Goal: Task Accomplishment & Management: Use online tool/utility

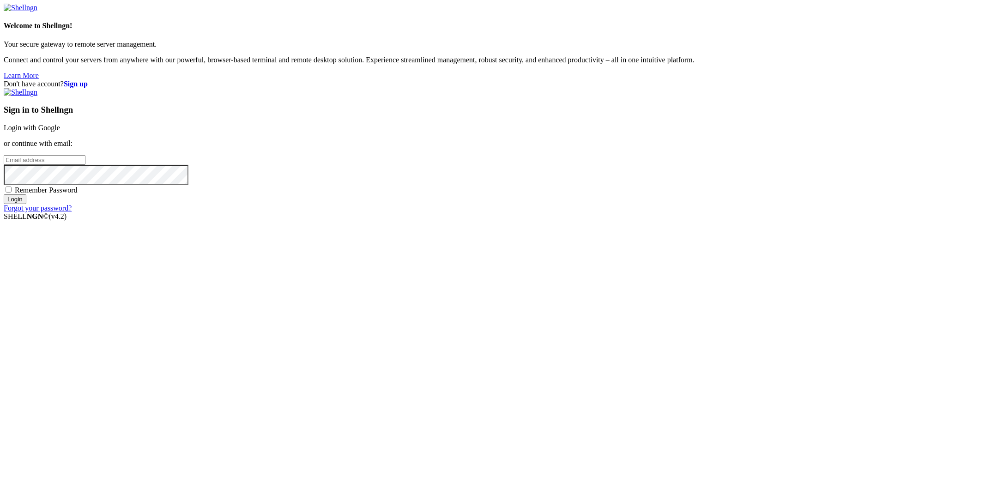
click at [60, 132] on link "Login with Google" at bounding box center [32, 128] width 56 height 8
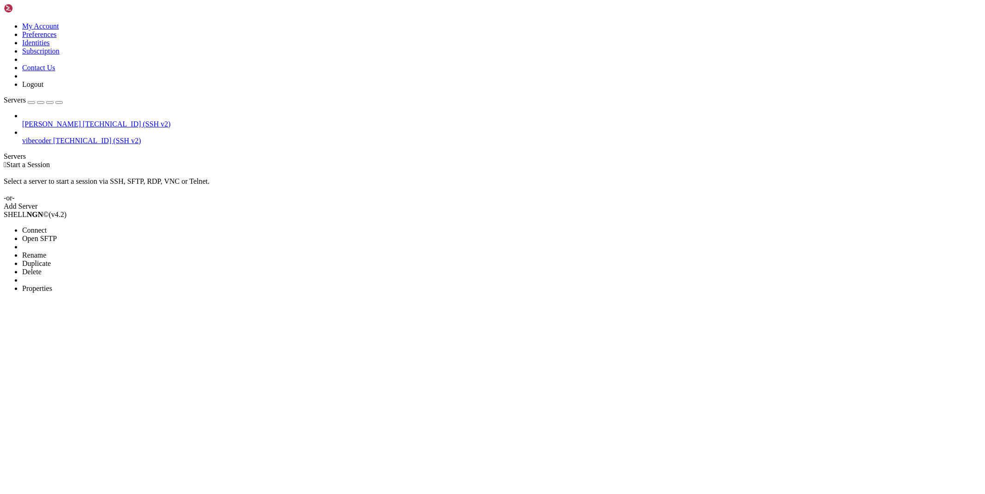
click at [42, 268] on span "Delete" at bounding box center [31, 272] width 19 height 8
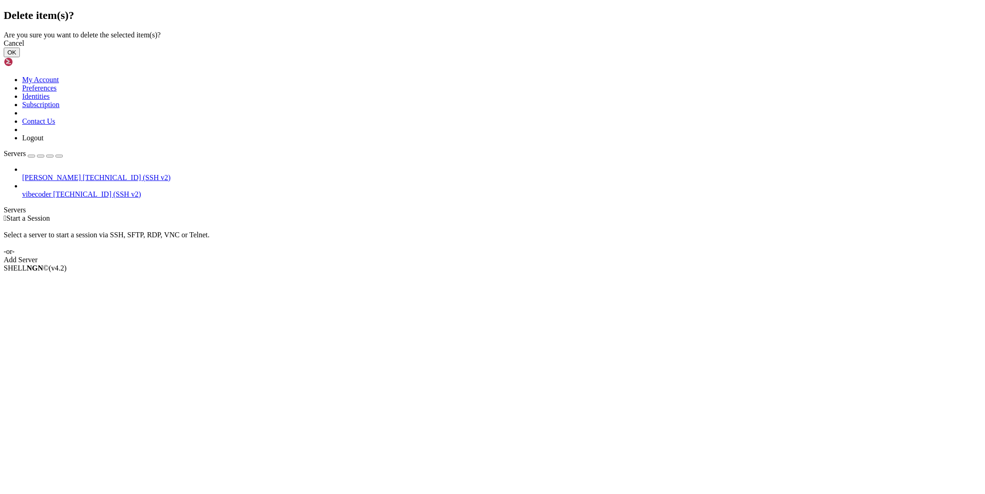
click at [20, 57] on button "OK" at bounding box center [12, 53] width 16 height 10
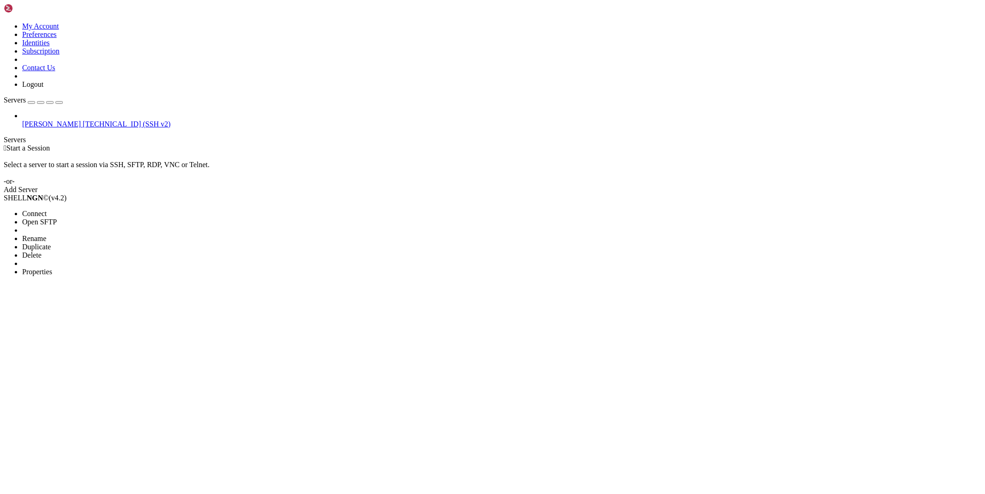
click at [106, 268] on li "Properties" at bounding box center [64, 272] width 84 height 8
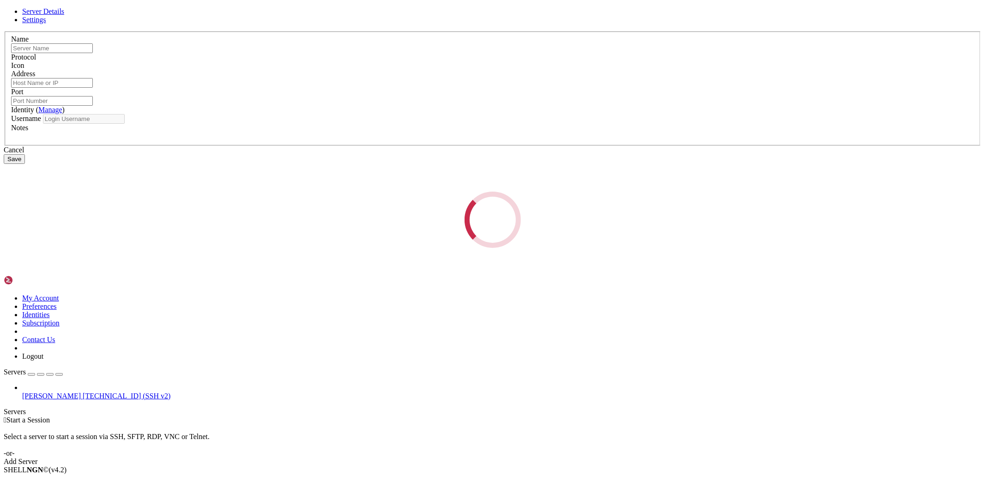
type input "[PERSON_NAME]"
type input "[TECHNICAL_ID]"
type input "22"
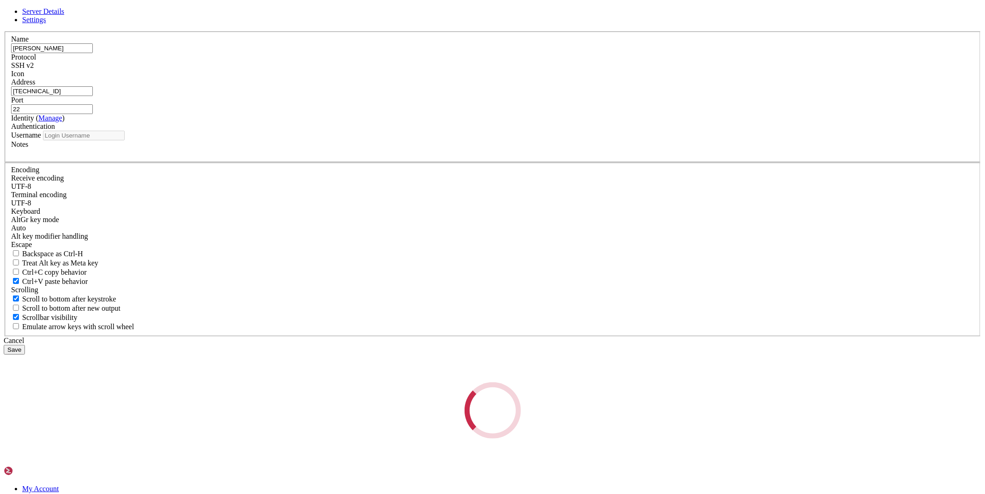
type input "root"
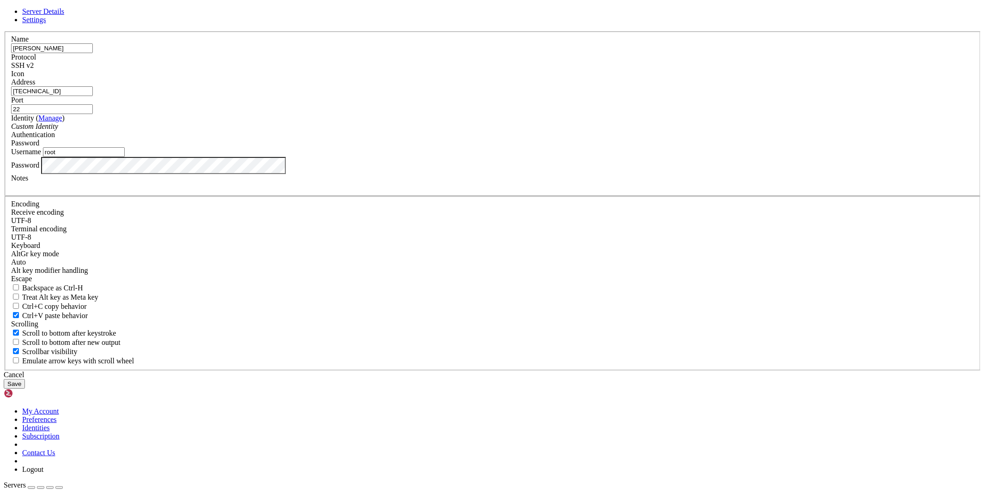
click at [35, 86] on label "Address" at bounding box center [23, 82] width 24 height 8
click at [93, 96] on input "[TECHNICAL_ID]" at bounding box center [52, 91] width 82 height 10
click at [93, 53] on input "[PERSON_NAME]" at bounding box center [52, 48] width 82 height 10
type input "maus1"
click at [25, 379] on button "Save" at bounding box center [14, 384] width 21 height 10
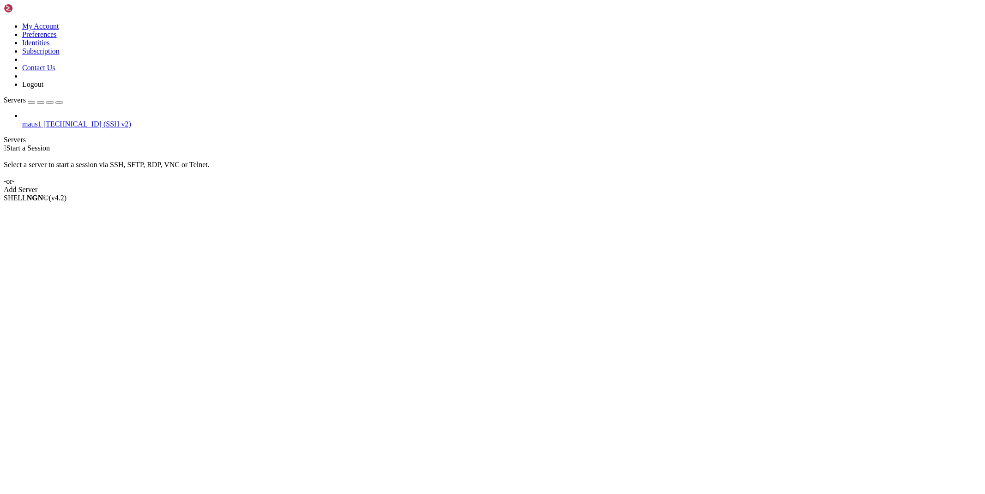
click at [566, 186] on div "Add Server" at bounding box center [493, 190] width 978 height 8
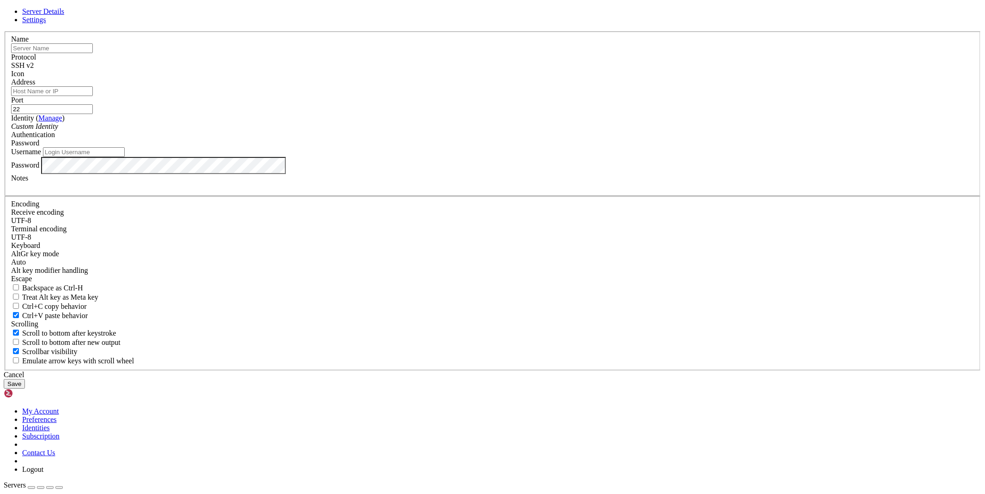
click at [93, 53] on input "text" at bounding box center [52, 48] width 82 height 10
type input "[PERSON_NAME]"
click at [93, 96] on input "Address" at bounding box center [52, 91] width 82 height 10
paste input "[TECHNICAL_ID]"
type input "[TECHNICAL_ID]"
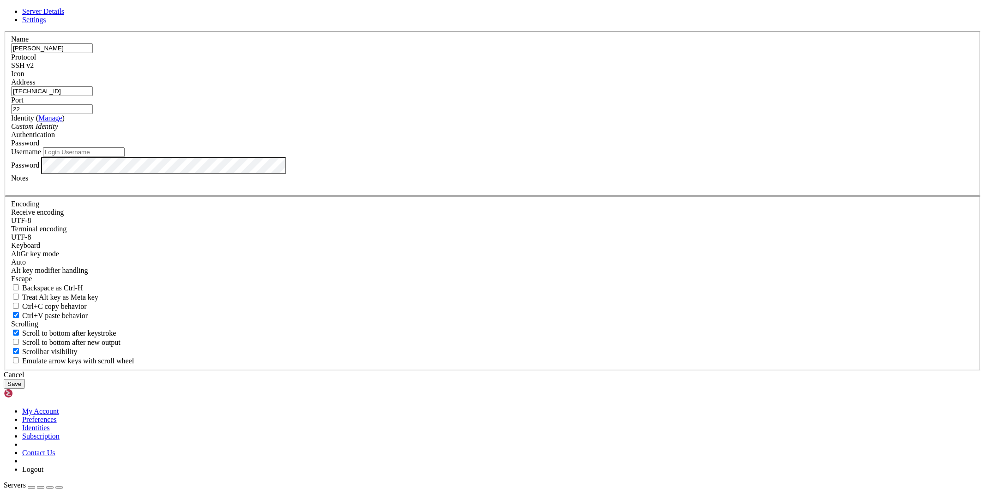
click at [125, 157] on input "Username" at bounding box center [84, 152] width 82 height 10
paste input "CPdugobk8YGI"
type input "CPdugobk8YGI"
click at [25, 379] on button "Save" at bounding box center [14, 384] width 21 height 10
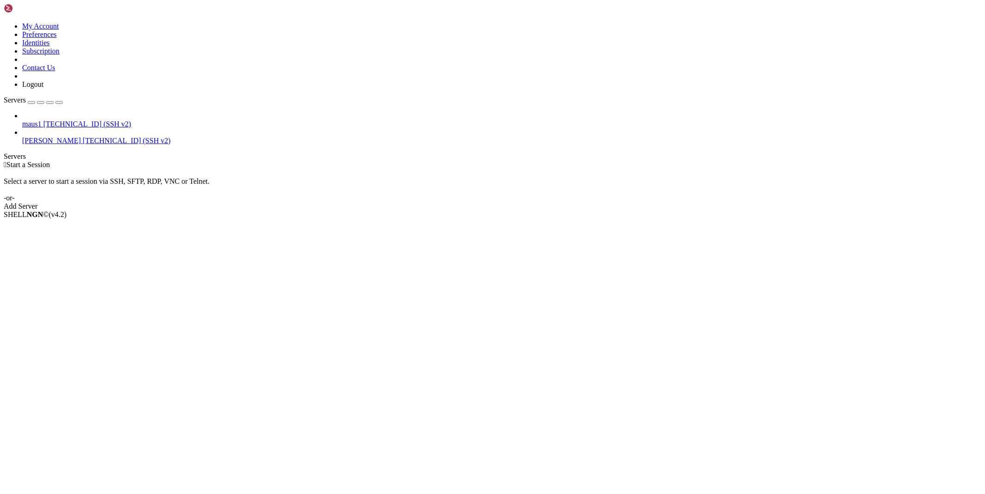
click at [32, 137] on span "[PERSON_NAME]" at bounding box center [51, 141] width 59 height 8
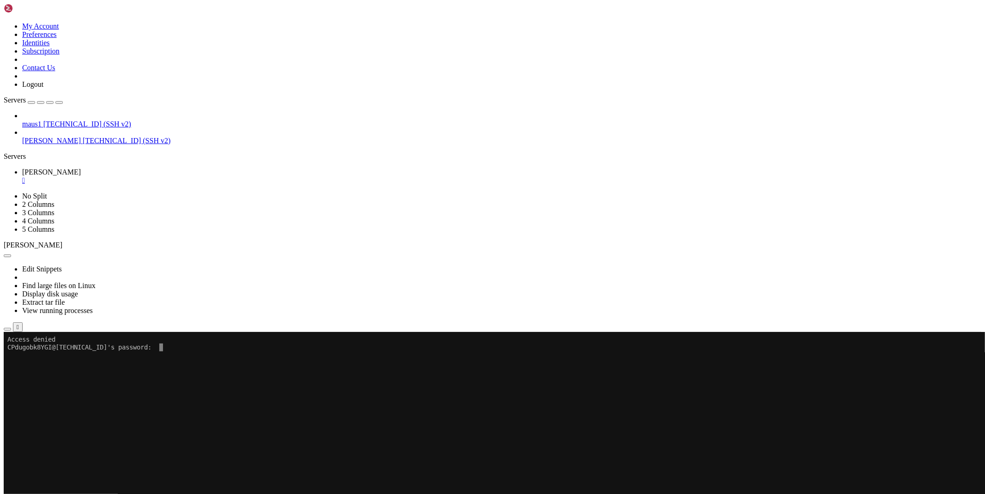
drag, startPoint x: 179, startPoint y: 415, endPoint x: 218, endPoint y: 391, distance: 45.5
click at [218, 391] on x-row at bounding box center [437, 394] width 861 height 8
click at [156, 176] on div "" at bounding box center [501, 180] width 959 height 8
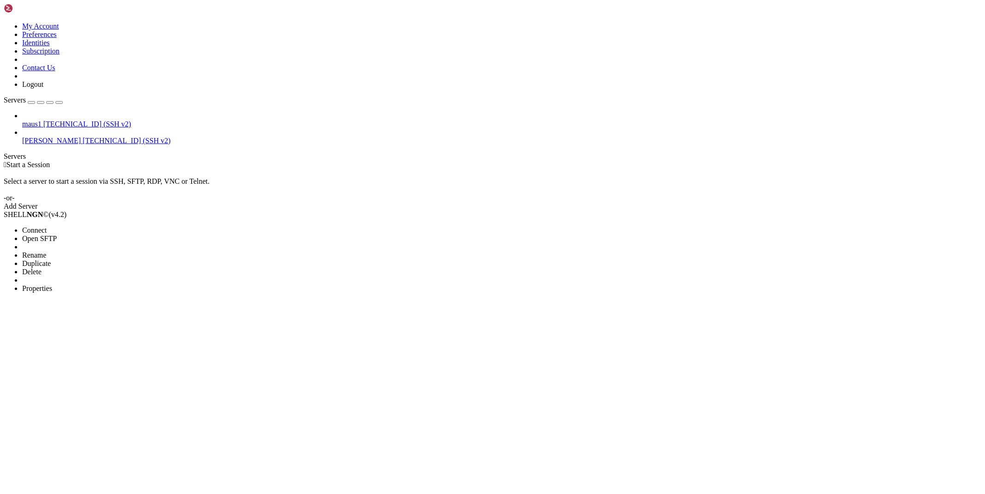
click at [52, 284] on span "Properties" at bounding box center [37, 288] width 30 height 8
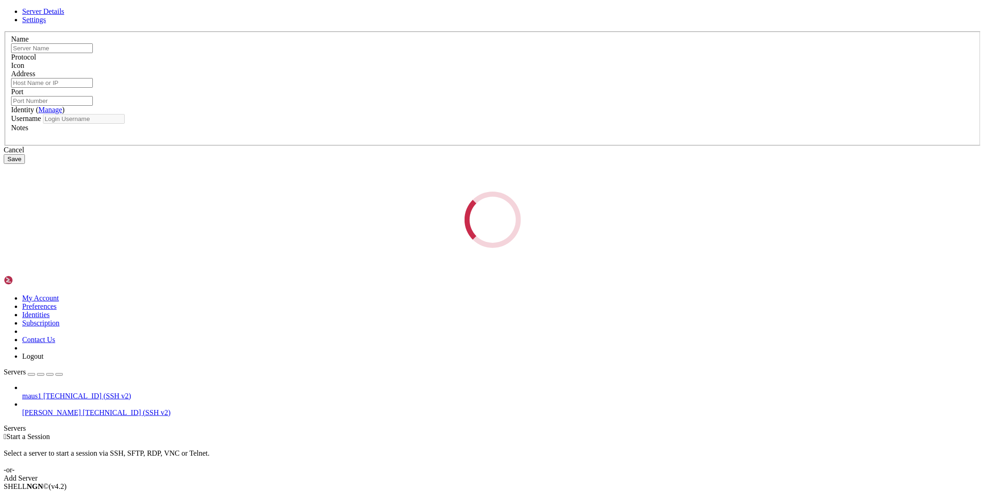
type input "[PERSON_NAME]"
type input "[TECHNICAL_ID]"
type input "22"
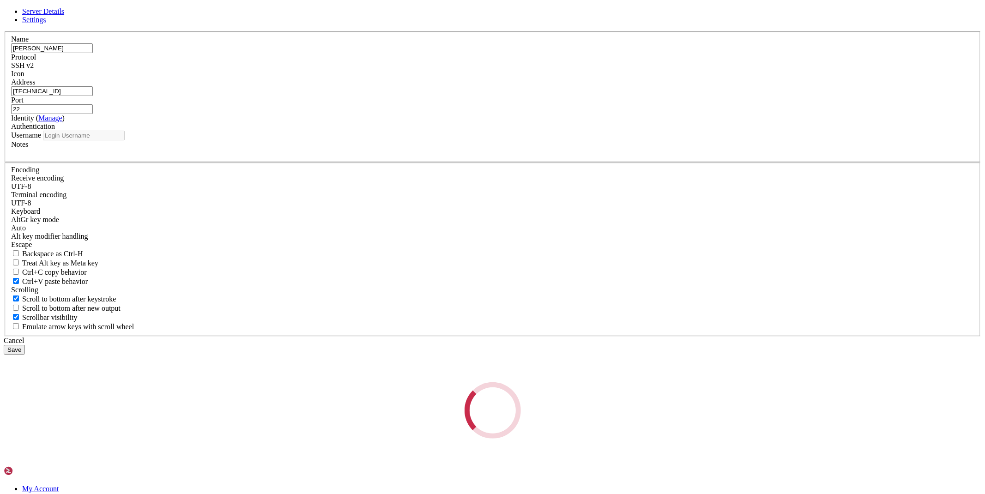
type input "CPdugobk8YGI"
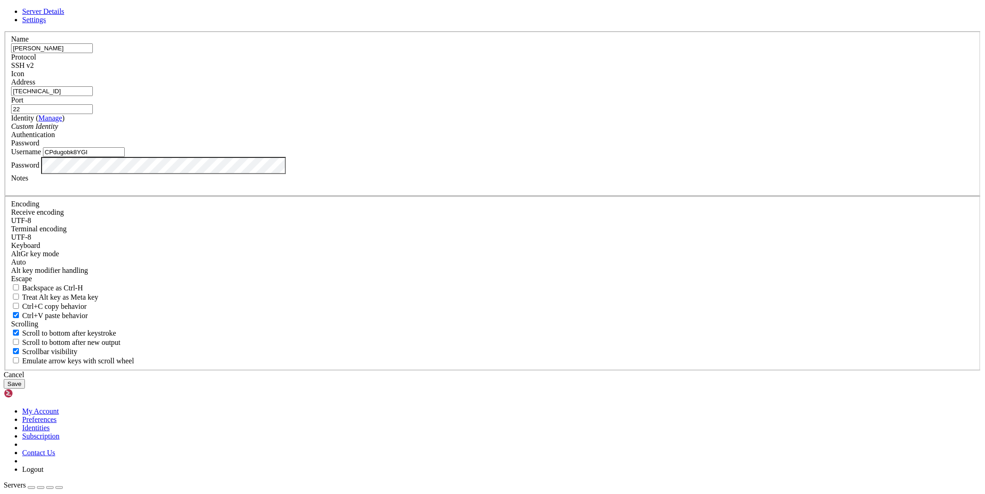
click at [125, 157] on input "CPdugobk8YGI" at bounding box center [84, 152] width 82 height 10
type input "root"
click at [25, 379] on button "Save" at bounding box center [14, 384] width 21 height 10
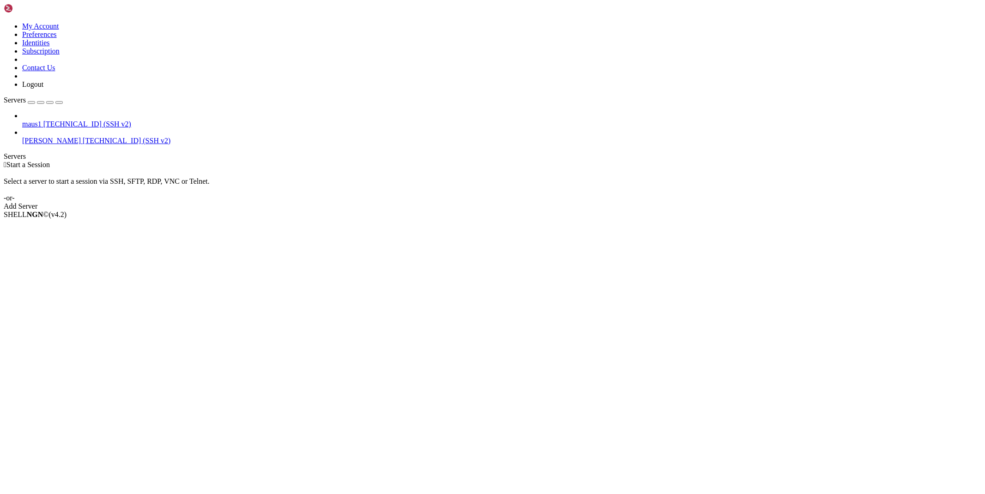
click at [83, 137] on span "[TECHNICAL_ID] (SSH v2)" at bounding box center [127, 141] width 88 height 8
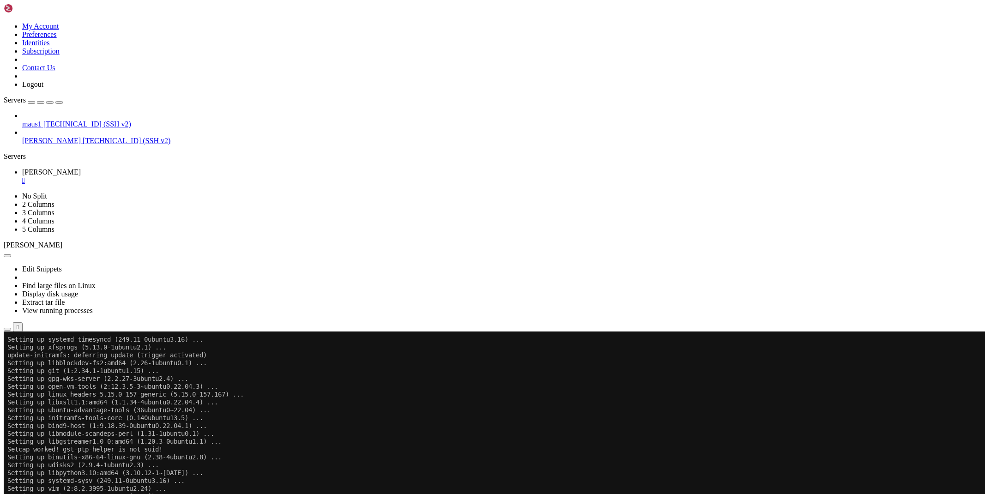
scroll to position [6124, 0]
drag, startPoint x: 103, startPoint y: 473, endPoint x: 275, endPoint y: 491, distance: 172.3
click at [275, 492] on x-row "update-initramfs: deferring update (trigger activated)" at bounding box center [437, 496] width 861 height 8
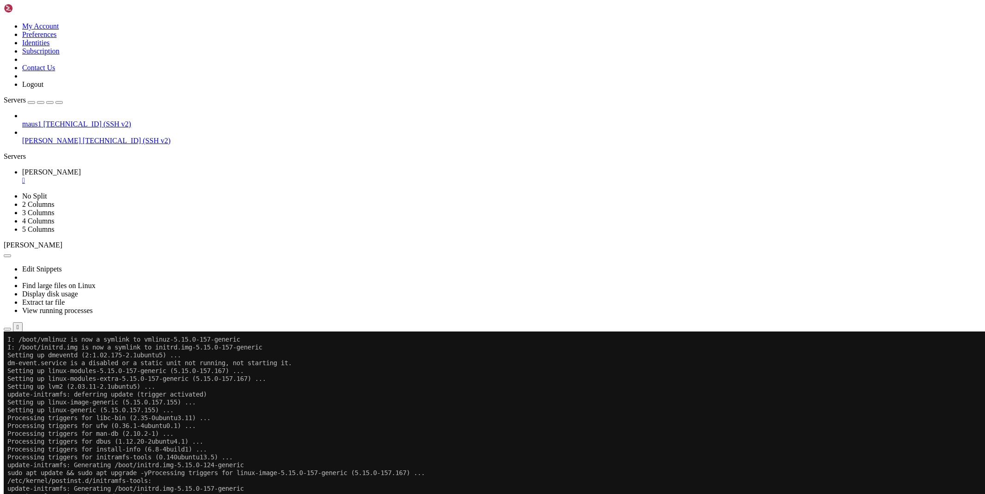
scroll to position [5990, 0]
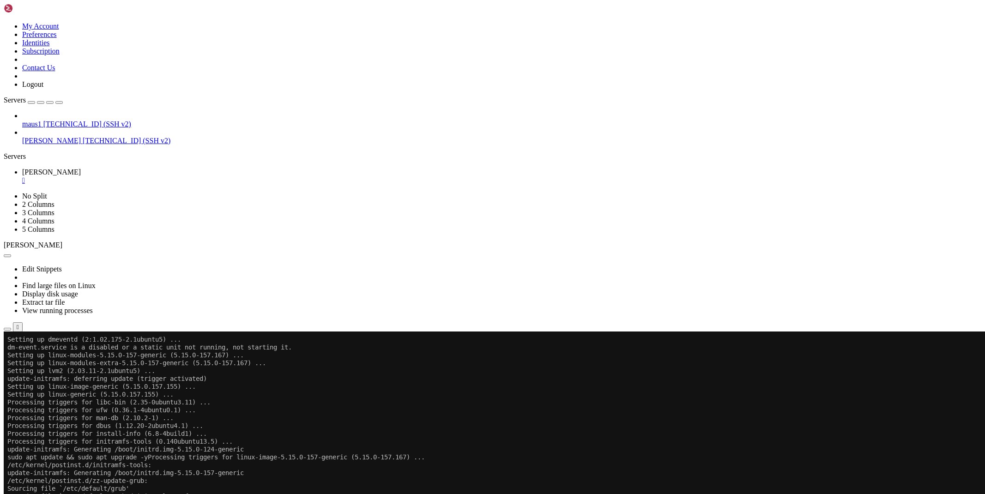
click at [11, 328] on button "button" at bounding box center [7, 329] width 7 height 3
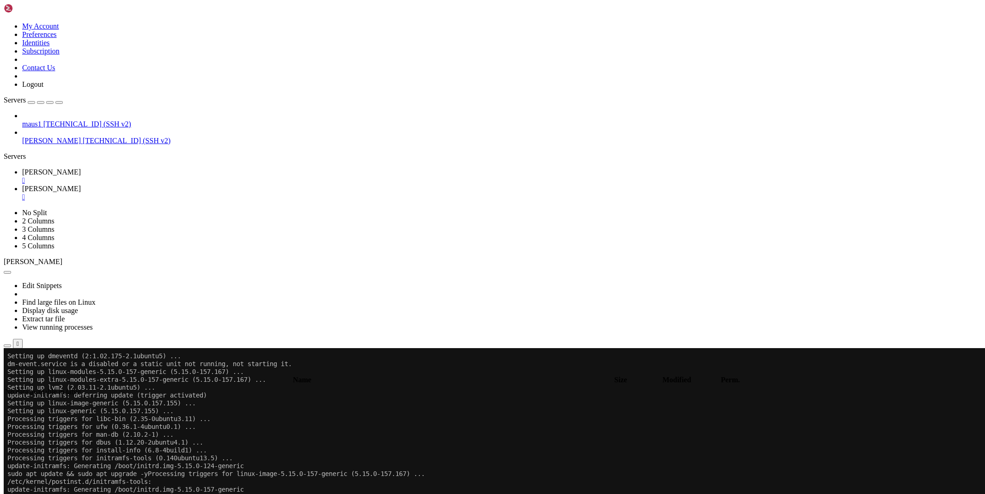
type input "/root"
click at [22, 168] on icon at bounding box center [22, 172] width 0 height 8
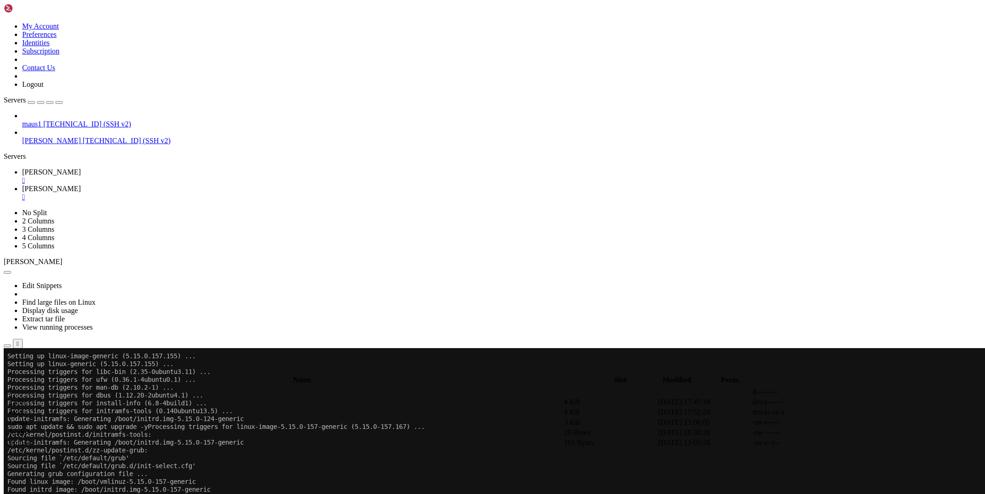
scroll to position [6053, 0]
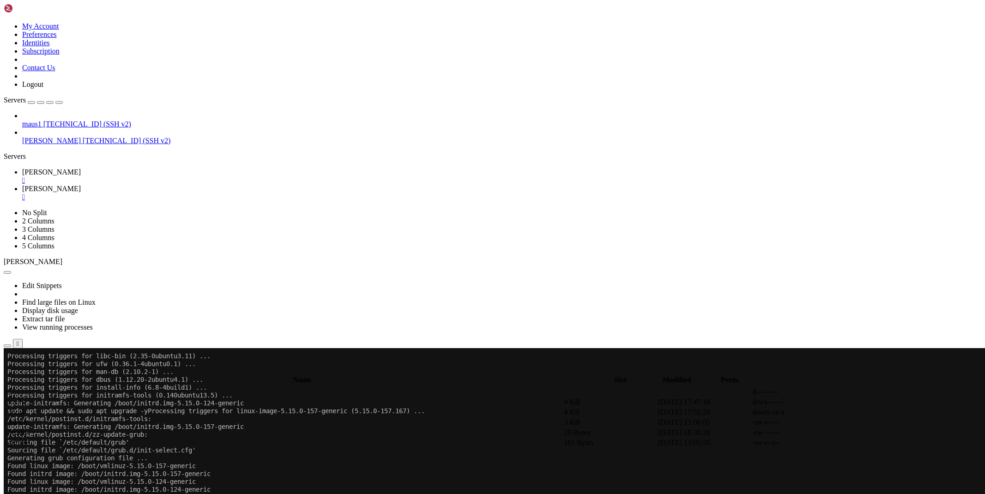
click at [81, 185] on span "[PERSON_NAME]" at bounding box center [51, 189] width 59 height 8
click at [81, 168] on span "[PERSON_NAME]" at bounding box center [51, 172] width 59 height 8
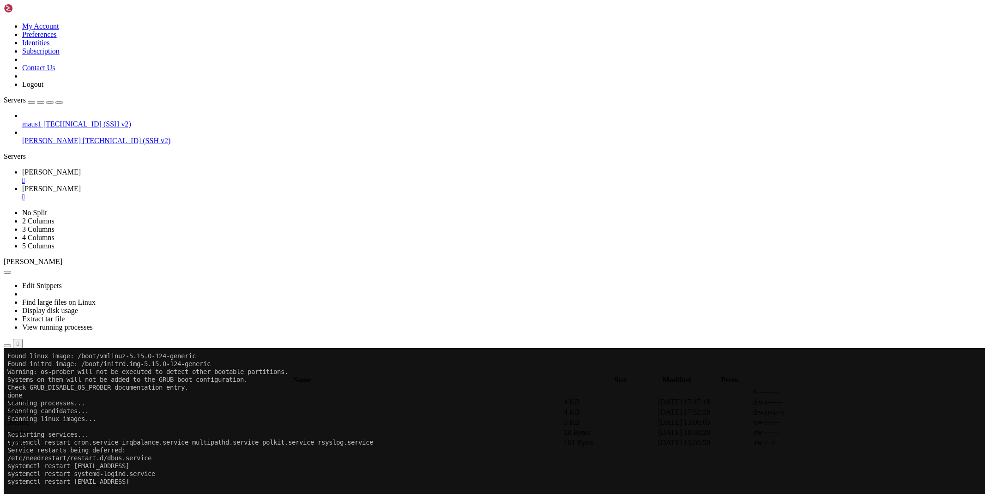
scroll to position [6202, 0]
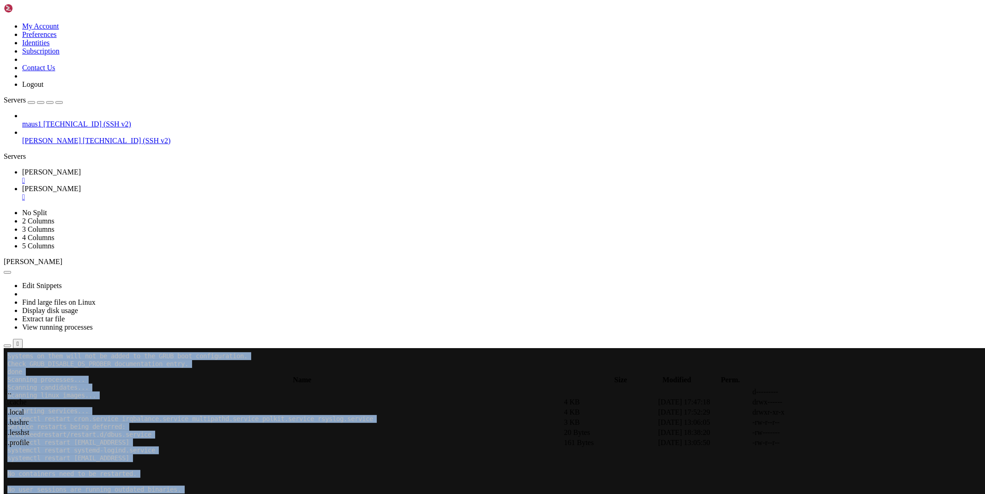
drag, startPoint x: 97, startPoint y: 775, endPoint x: 28, endPoint y: 744, distance: 76.1
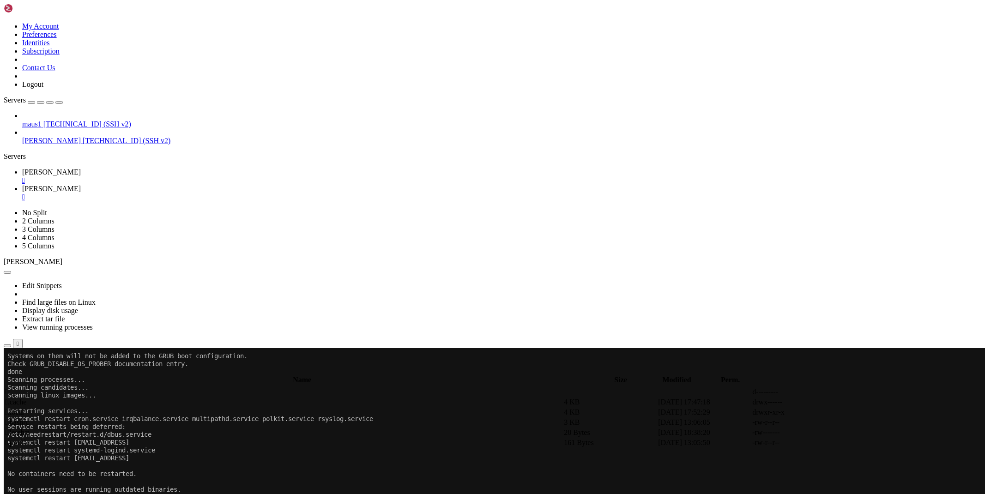
drag, startPoint x: 96, startPoint y: 781, endPoint x: 8, endPoint y: 732, distance: 100.9
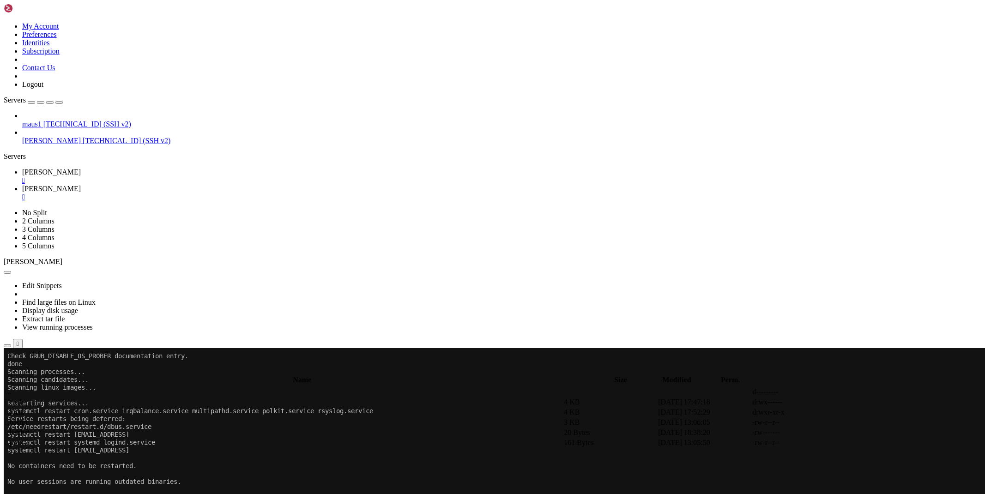
drag, startPoint x: 915, startPoint y: 487, endPoint x: 945, endPoint y: 489, distance: 30.0
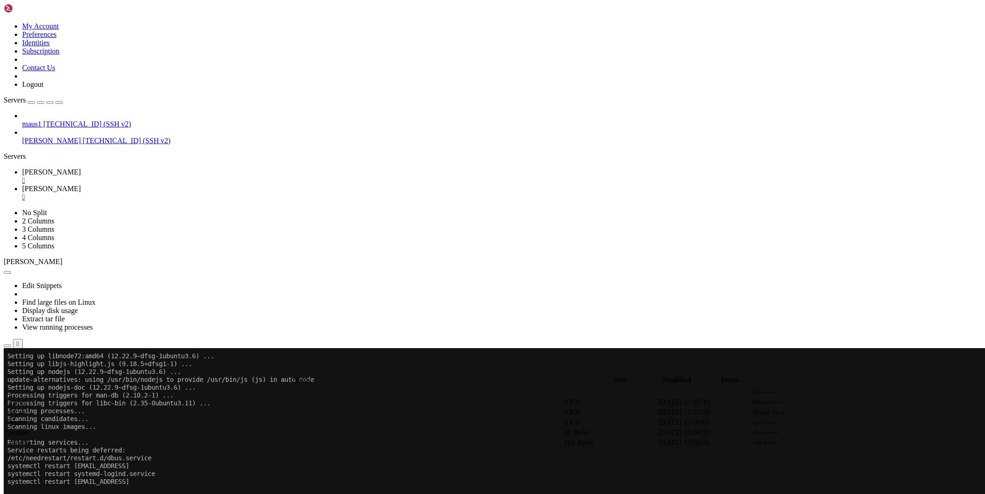
scroll to position [6979, 0]
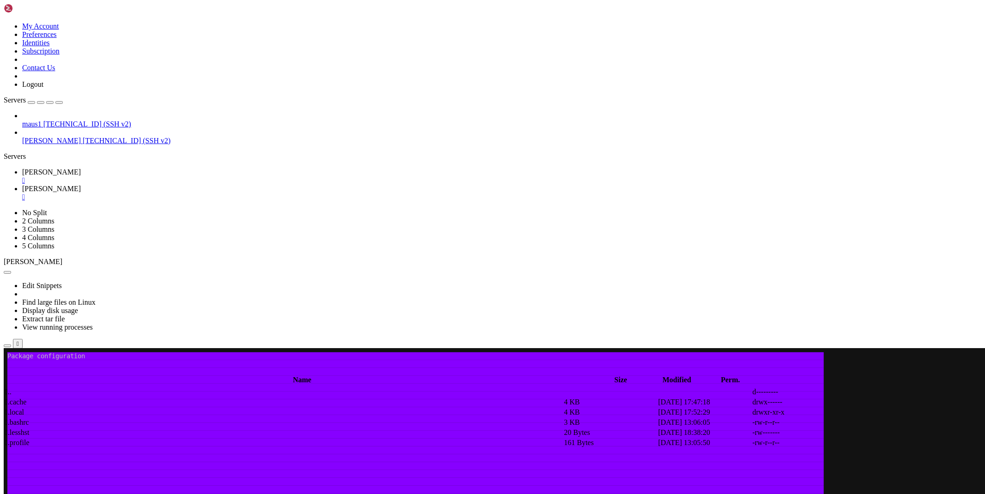
click at [90, 390] on span at bounding box center [415, 387] width 816 height 8
click at [205, 193] on div "" at bounding box center [501, 197] width 959 height 8
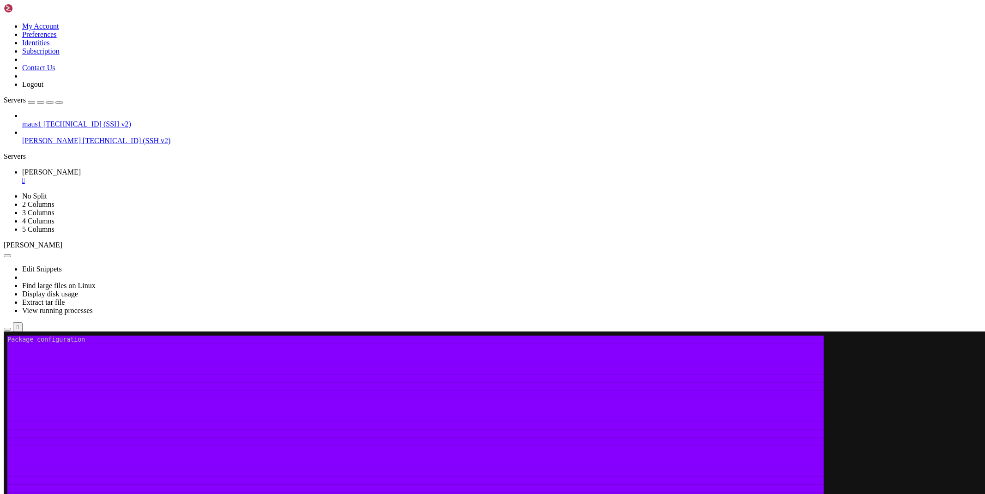
click at [154, 176] on div "" at bounding box center [501, 180] width 959 height 8
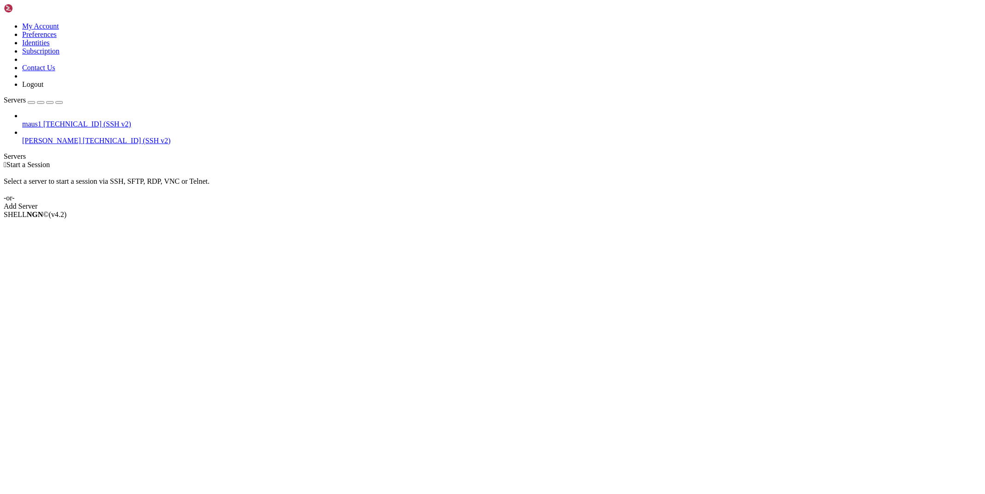
click at [22, 137] on icon at bounding box center [22, 137] width 0 height 0
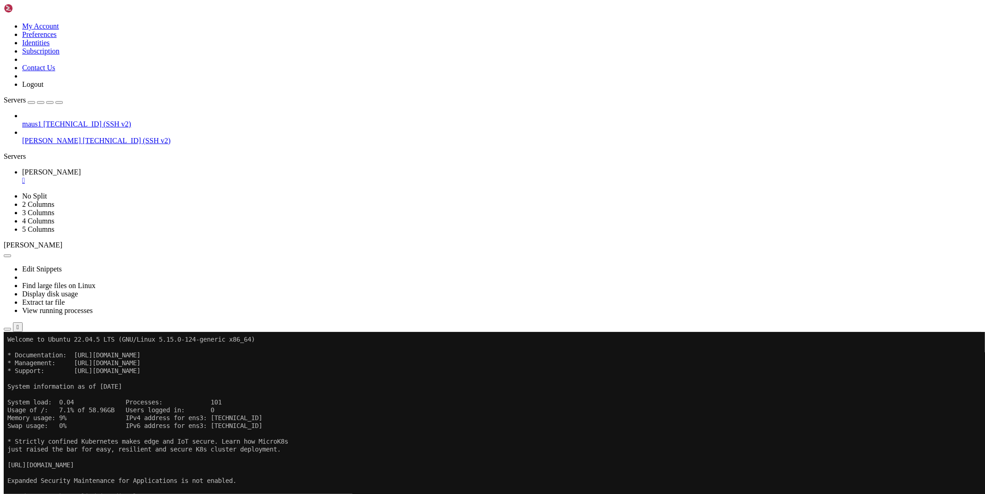
scroll to position [5, 1]
click at [157, 168] on link "[PERSON_NAME] " at bounding box center [501, 176] width 959 height 17
click at [41, 358] on button "Reconnect" at bounding box center [22, 363] width 37 height 10
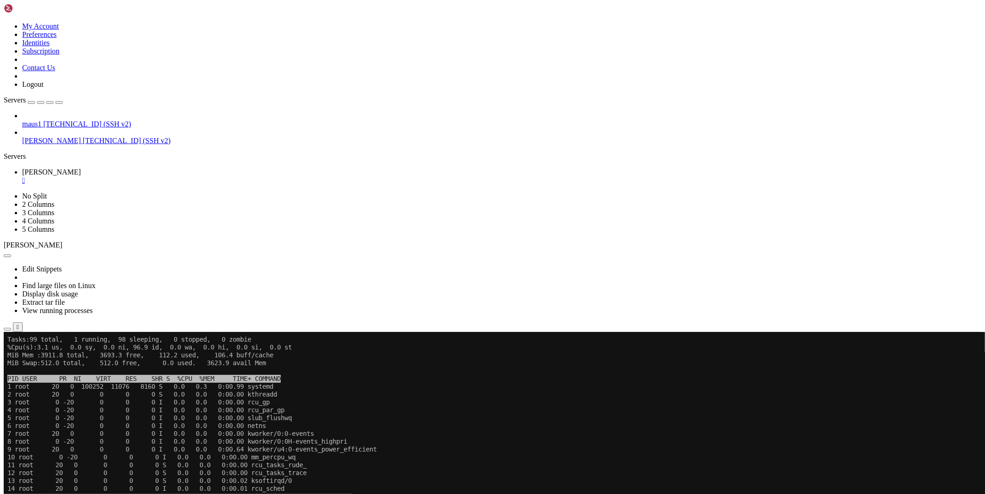
scroll to position [7, 0]
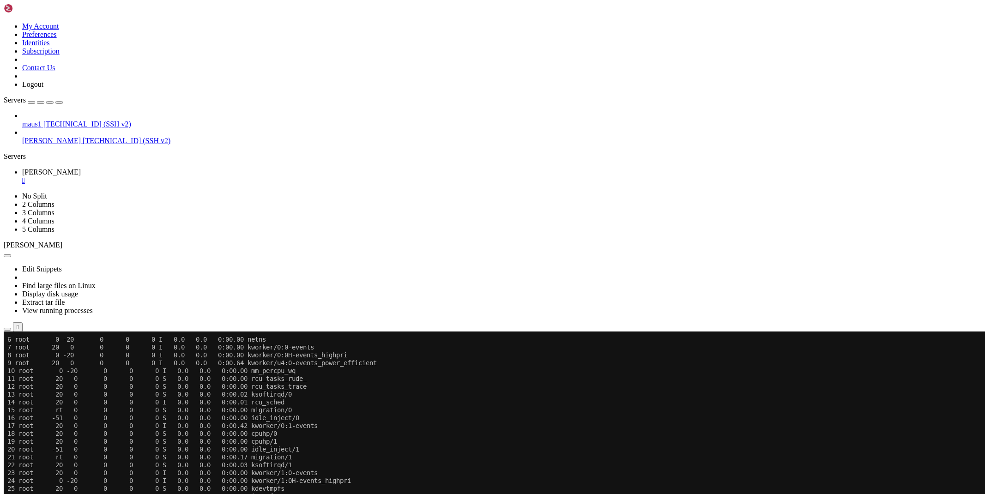
scroll to position [94, 0]
drag, startPoint x: 66, startPoint y: 756, endPoint x: 8, endPoint y: 756, distance: 58.2
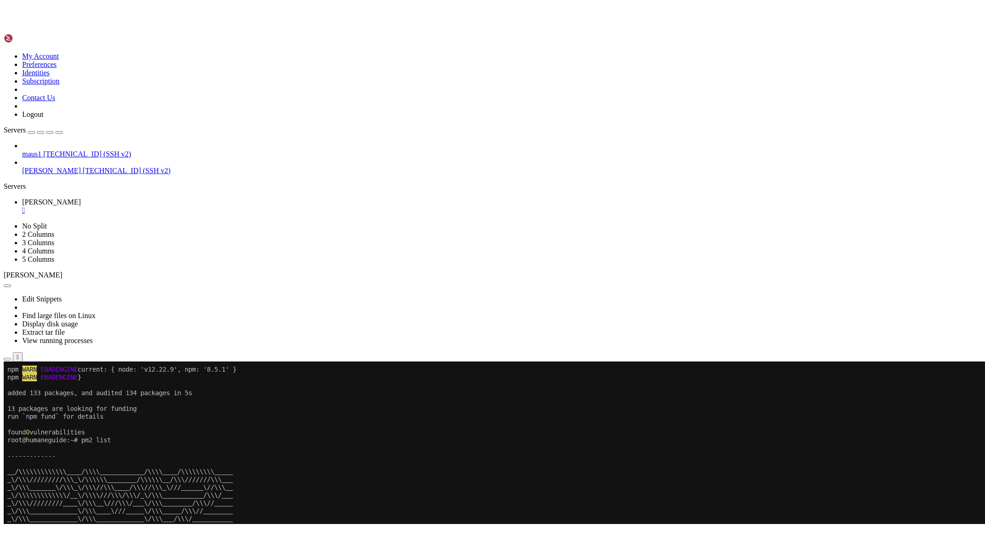
scroll to position [0, 0]
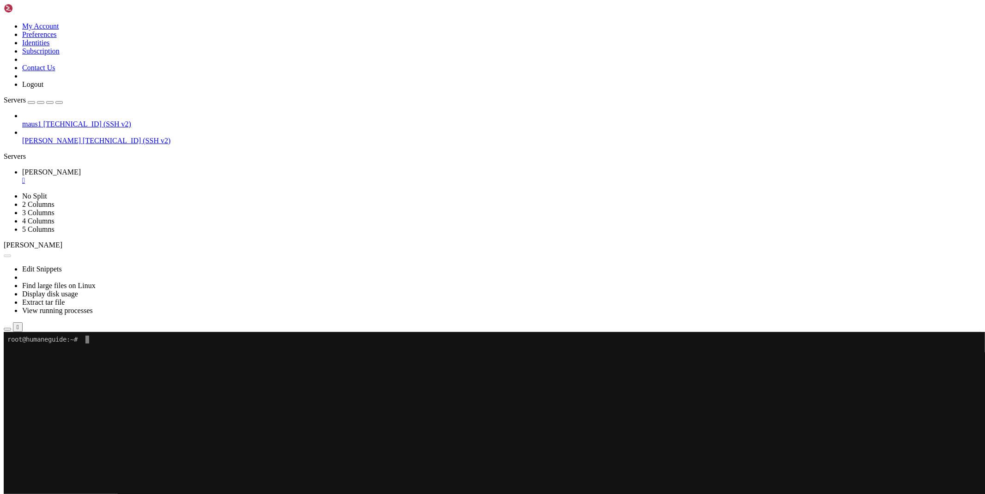
click at [41, 358] on button "Reconnect" at bounding box center [22, 363] width 37 height 10
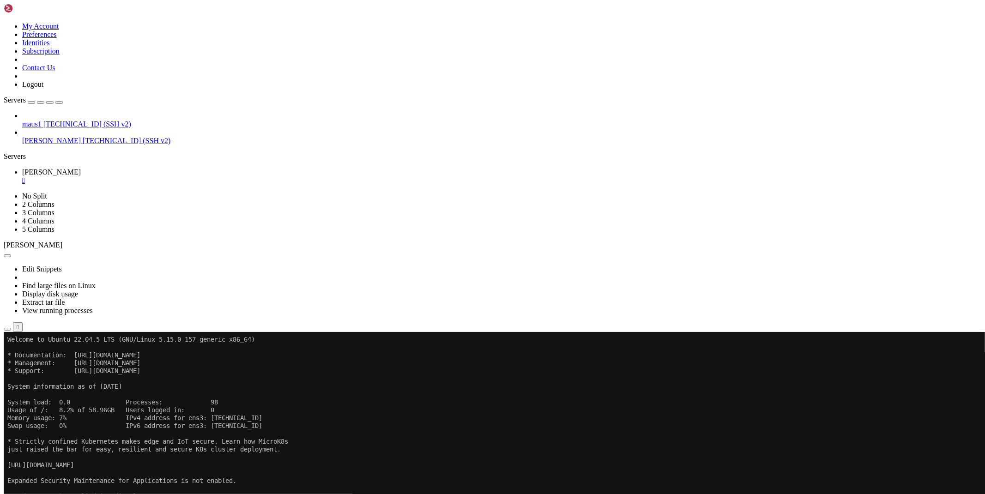
click at [7, 329] on icon "button" at bounding box center [7, 329] width 0 height 0
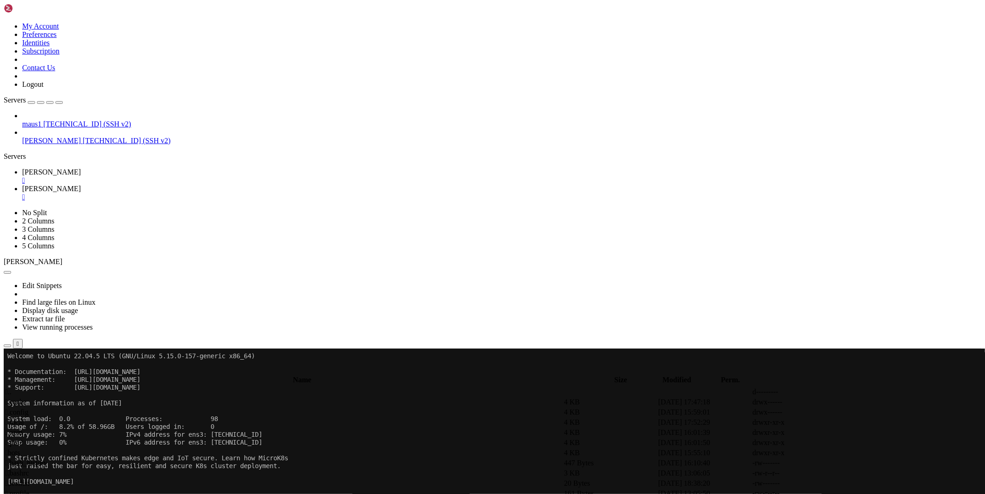
click at [20, 449] on span " bots" at bounding box center [12, 453] width 15 height 8
type input "/root/bots"
click at [81, 168] on span "[PERSON_NAME]" at bounding box center [51, 172] width 59 height 8
click at [187, 185] on link "[PERSON_NAME] " at bounding box center [501, 193] width 959 height 17
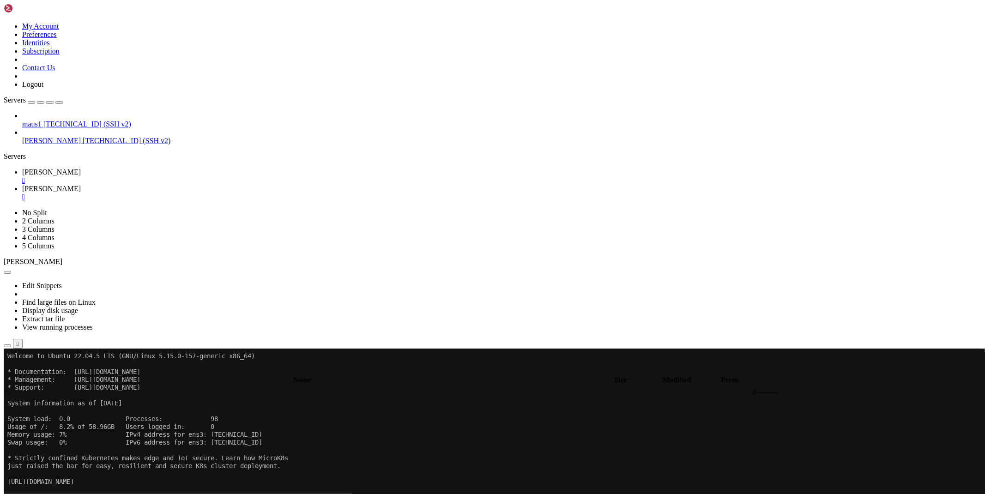
click at [100, 372] on div "submit" at bounding box center [100, 372] width 0 height 0
click at [35, 398] on span " mauslink" at bounding box center [20, 402] width 30 height 8
type input "/root/bots/mauslink"
click at [139, 168] on link "[PERSON_NAME] " at bounding box center [501, 176] width 959 height 17
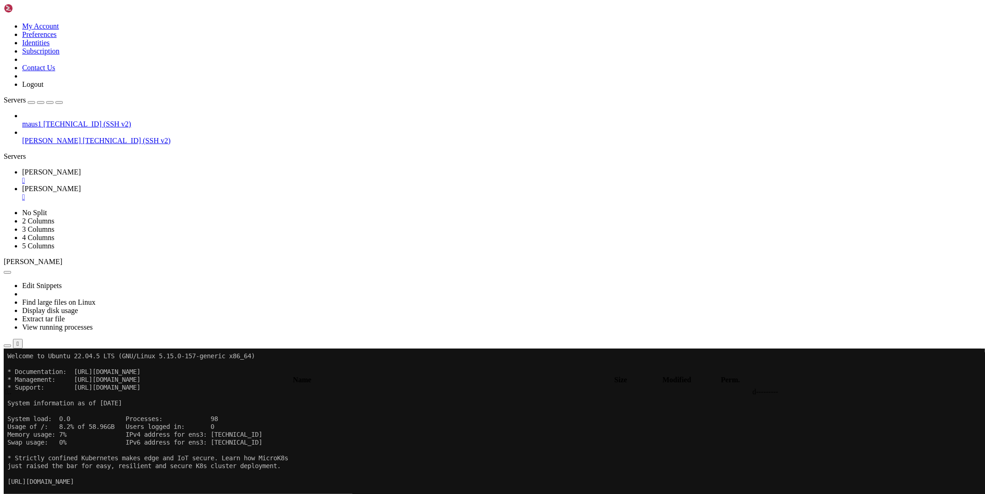
click at [171, 185] on link "[PERSON_NAME] " at bounding box center [501, 193] width 959 height 17
click at [100, 372] on div "submit" at bounding box center [100, 372] width 0 height 0
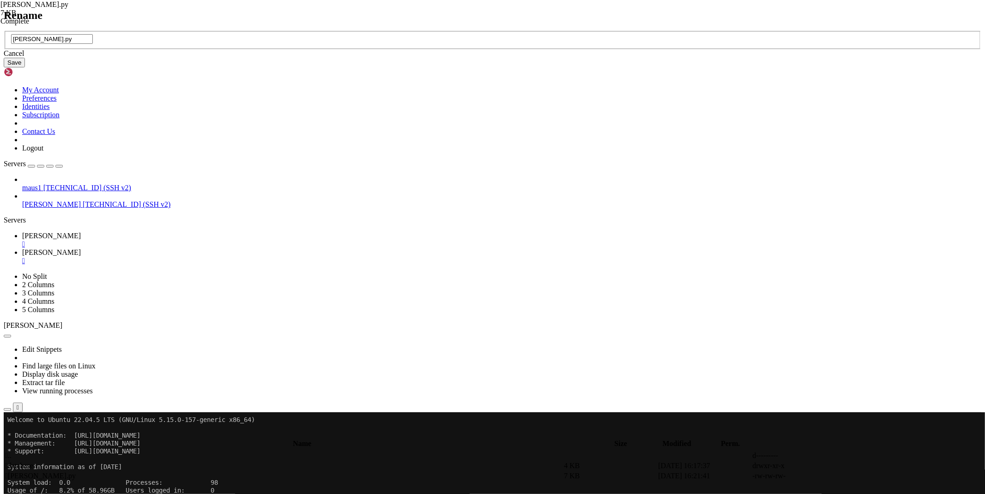
click at [93, 44] on input "[PERSON_NAME].py" at bounding box center [52, 39] width 82 height 10
type input "bot.py"
click at [25, 67] on button "Save" at bounding box center [14, 63] width 21 height 10
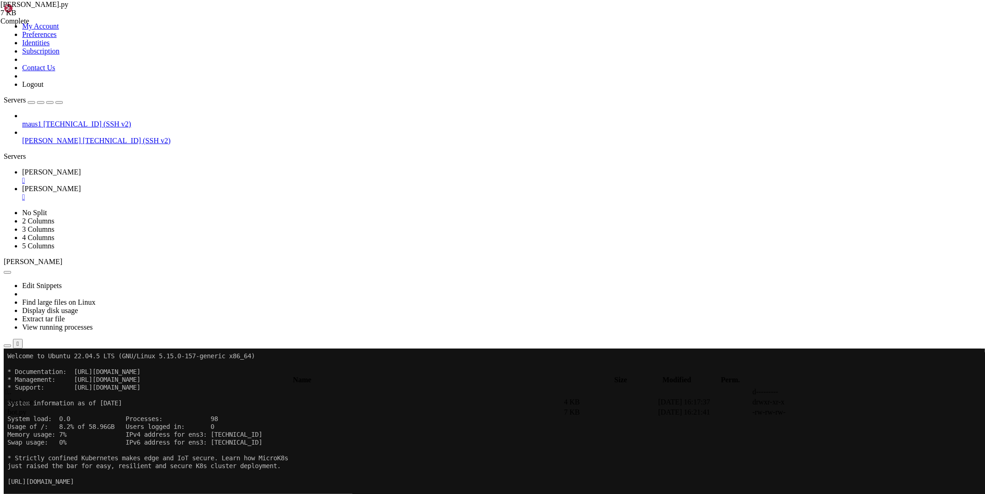
click at [12, 388] on span " .." at bounding box center [8, 392] width 6 height 8
click at [30, 408] on span " xeolink" at bounding box center [17, 412] width 25 height 8
type input "/root/bots/xeolink"
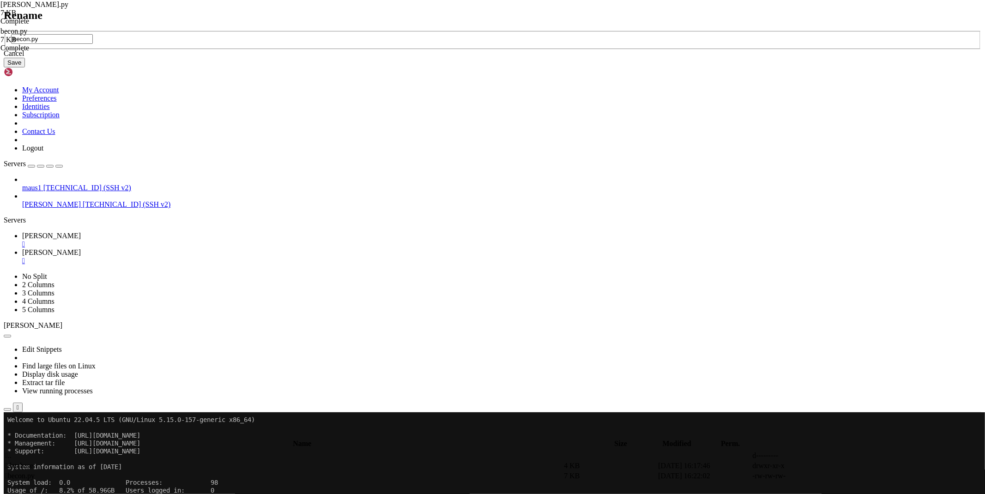
click at [93, 44] on input "becon.py" at bounding box center [52, 39] width 82 height 10
type input "bot.py"
click at [543, 67] on div "Cancel Save" at bounding box center [493, 58] width 978 height 18
click at [25, 67] on button "Save" at bounding box center [14, 63] width 21 height 10
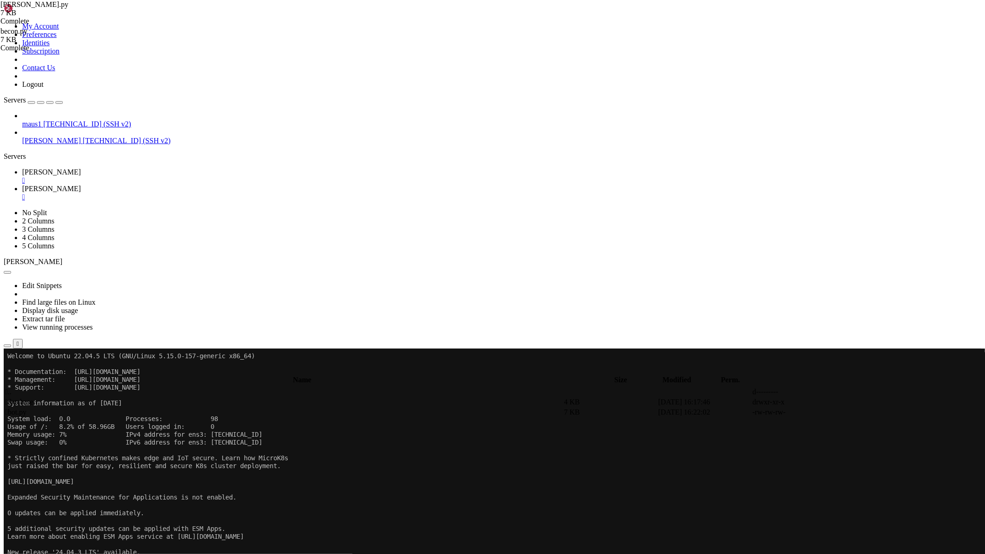
click at [209, 185] on link "[PERSON_NAME] " at bounding box center [501, 193] width 959 height 17
click at [206, 193] on div "" at bounding box center [501, 197] width 959 height 8
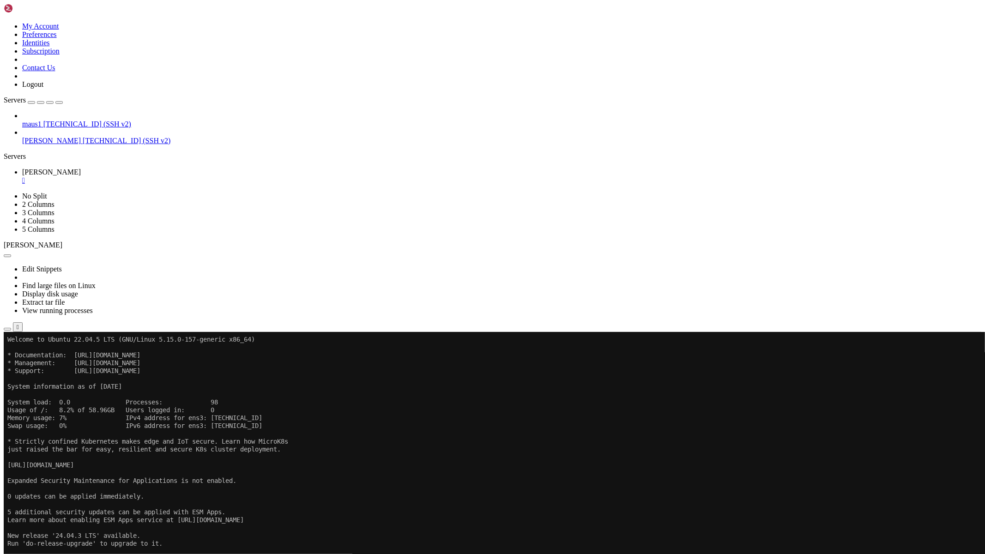
click at [153, 176] on div "" at bounding box center [501, 180] width 959 height 8
